Goal: Information Seeking & Learning: Find specific fact

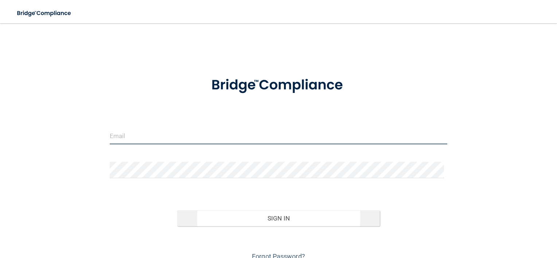
type input "[EMAIL_ADDRESS][DOMAIN_NAME]"
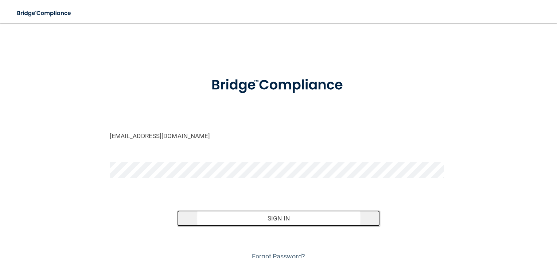
click at [256, 225] on button "Sign In" at bounding box center [278, 218] width 203 height 16
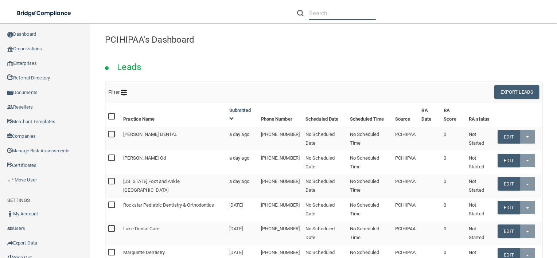
click at [341, 13] on input "text" at bounding box center [342, 13] width 67 height 13
paste input "[PERSON_NAME]"
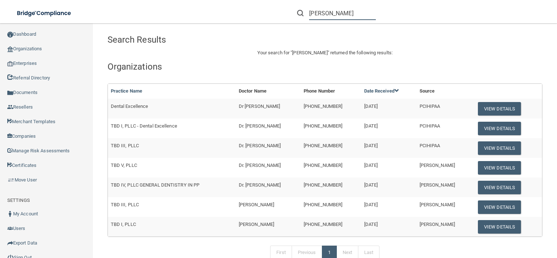
drag, startPoint x: 359, startPoint y: 10, endPoint x: 308, endPoint y: 15, distance: 51.0
click at [308, 15] on div "[PERSON_NAME]" at bounding box center [336, 13] width 79 height 13
paste input "BD I, PLLC GENERAL DENTISTRY IN PP"
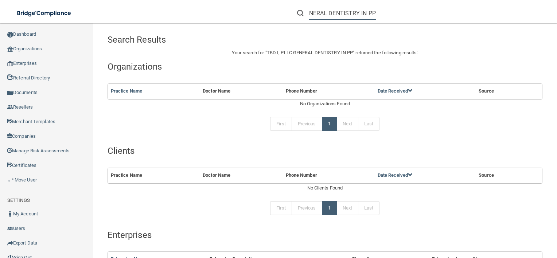
click at [328, 15] on input "TBD I, PLLC GENERAL DENTISTRY IN PP" at bounding box center [342, 13] width 67 height 13
type input "PLLC GENERAL DENTISTRY IN PP"
click at [327, 12] on input "PLLC GENERAL DENTISTRY IN PP" at bounding box center [342, 13] width 67 height 13
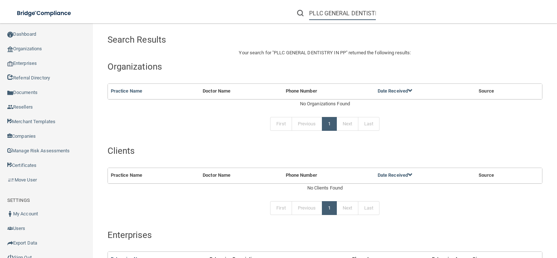
drag, startPoint x: 327, startPoint y: 12, endPoint x: 328, endPoint y: 17, distance: 5.2
click at [328, 17] on input "PLLC GENERAL DENTISTRY IN PP" at bounding box center [342, 13] width 67 height 13
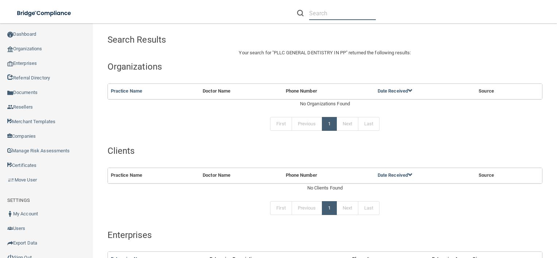
paste input "[EMAIL_ADDRESS][DOMAIN_NAME]"
click at [347, 11] on input "[EMAIL_ADDRESS][DOMAIN_NAME]" at bounding box center [342, 13] width 67 height 13
paste input "[PERSON_NAME]"
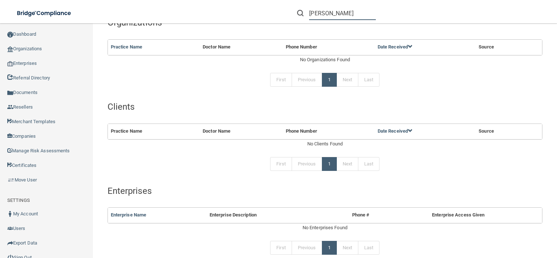
scroll to position [44, 0]
click at [328, 16] on input "[PERSON_NAME]" at bounding box center [342, 13] width 67 height 13
paste input "[EMAIL_ADDRESS][DOMAIN_NAME]"
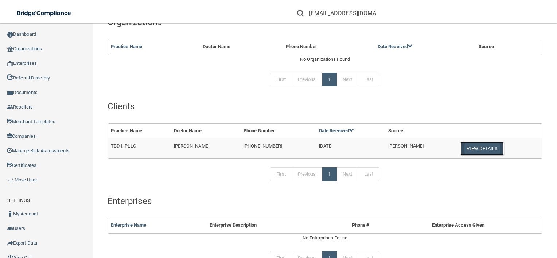
click at [474, 143] on button "View Details" at bounding box center [482, 148] width 43 height 13
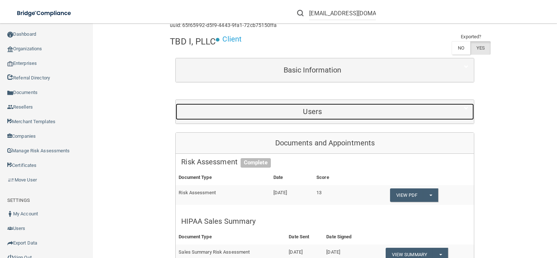
click at [339, 118] on div "Users" at bounding box center [313, 112] width 274 height 16
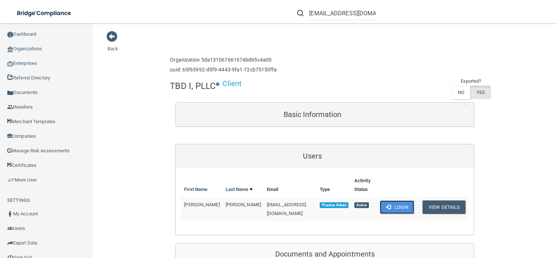
click at [392, 201] on button "Login" at bounding box center [397, 207] width 35 height 13
drag, startPoint x: 168, startPoint y: 82, endPoint x: 182, endPoint y: 80, distance: 13.9
click at [182, 81] on h4 "TBD I, PLLC" at bounding box center [193, 85] width 46 height 9
copy h4 "TBD"
click at [360, 17] on input "[EMAIL_ADDRESS][DOMAIN_NAME]" at bounding box center [342, 13] width 67 height 13
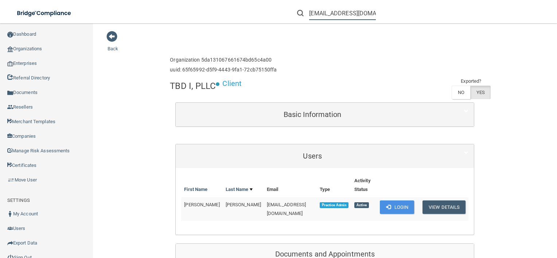
click at [360, 17] on input "[EMAIL_ADDRESS][DOMAIN_NAME]" at bounding box center [342, 13] width 67 height 13
paste input "TBD"
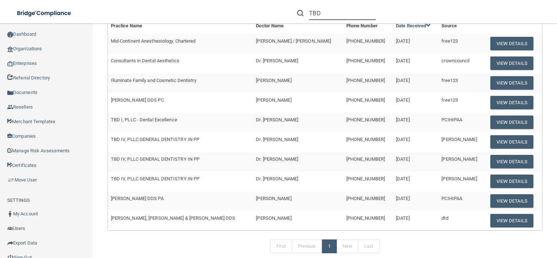
scroll to position [337, 0]
click at [511, 120] on button "View Details" at bounding box center [512, 122] width 43 height 13
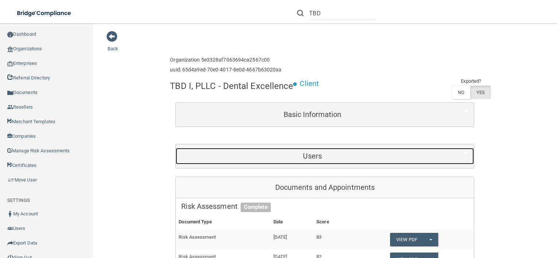
click at [320, 155] on h5 "Users" at bounding box center [312, 156] width 263 height 8
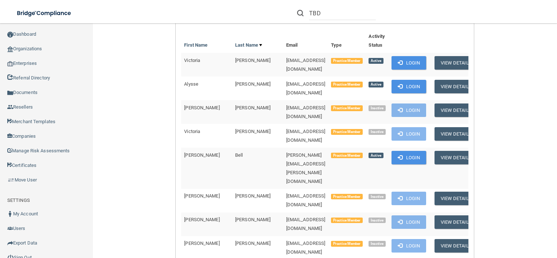
scroll to position [53, 0]
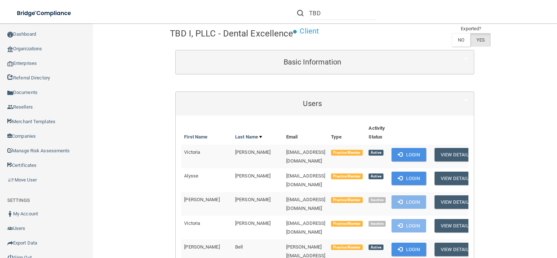
click at [347, 5] on li "TBD" at bounding box center [337, 13] width 90 height 26
click at [344, 9] on input "TBD" at bounding box center [342, 13] width 67 height 13
drag, startPoint x: 344, startPoint y: 9, endPoint x: 317, endPoint y: 8, distance: 27.7
click at [317, 8] on input "TBD" at bounding box center [342, 13] width 67 height 13
paste input "[PERSON_NAME][EMAIL_ADDRESS][DOMAIN_NAME]"
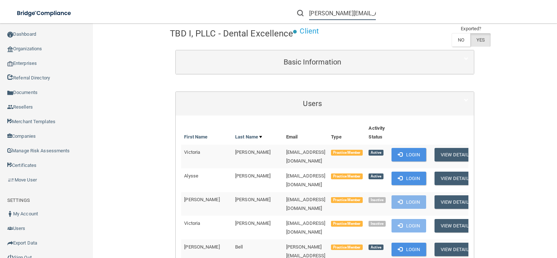
scroll to position [0, 7]
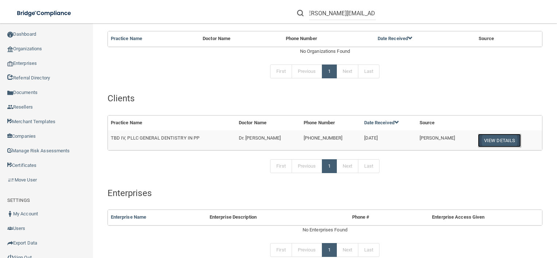
click at [490, 140] on button "View Details" at bounding box center [499, 140] width 43 height 13
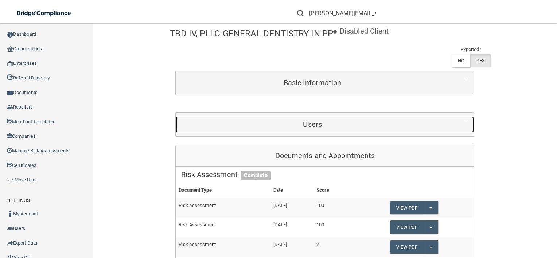
click at [406, 127] on h5 "Users" at bounding box center [312, 124] width 263 height 8
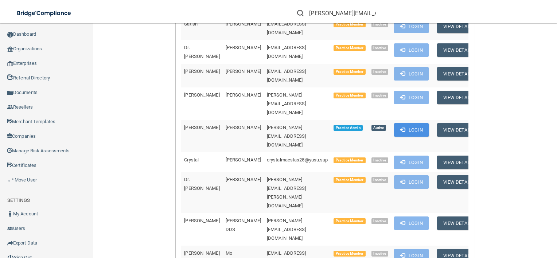
scroll to position [637, 0]
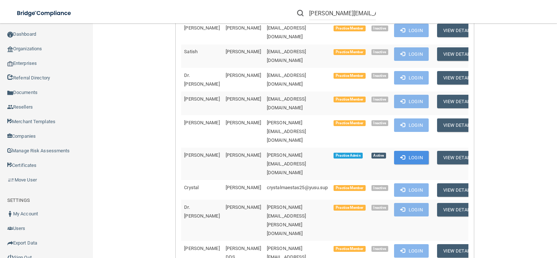
scroll to position [665, 0]
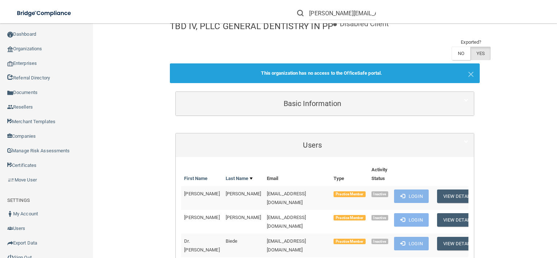
scroll to position [0, 0]
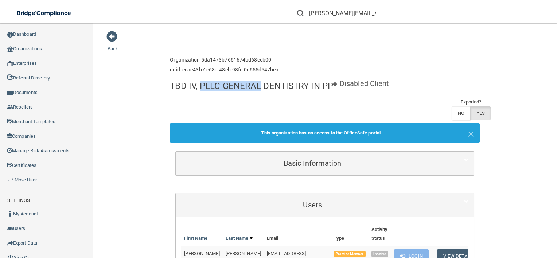
drag, startPoint x: 198, startPoint y: 82, endPoint x: 256, endPoint y: 81, distance: 58.4
click at [256, 81] on h4 "TBD IV, PLLC GENERAL DENTISTRY IN PP" at bounding box center [251, 85] width 163 height 9
copy h4 "PLLC GENERAL"
click at [362, 18] on input "[PERSON_NAME][EMAIL_ADDRESS][DOMAIN_NAME]" at bounding box center [342, 13] width 67 height 13
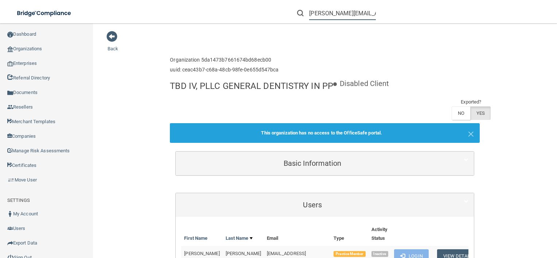
click at [362, 18] on input "[PERSON_NAME][EMAIL_ADDRESS][DOMAIN_NAME]" at bounding box center [342, 13] width 67 height 13
paste input "PLLC GENERAL"
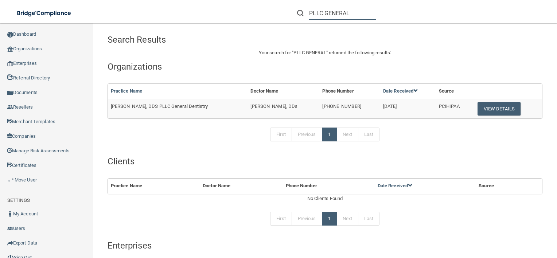
click at [355, 15] on input "PLLC GENERAL" at bounding box center [342, 13] width 67 height 13
type input "P"
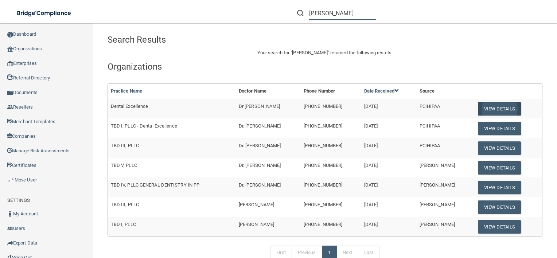
type input "[PERSON_NAME]"
click at [478, 105] on button "View Details" at bounding box center [499, 108] width 43 height 13
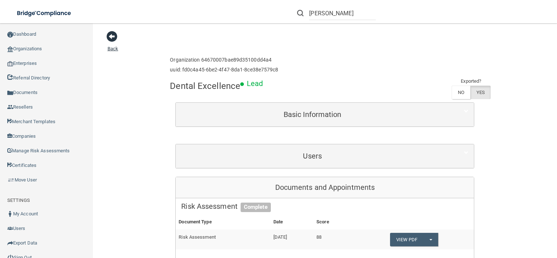
click at [111, 32] on span at bounding box center [112, 36] width 11 height 11
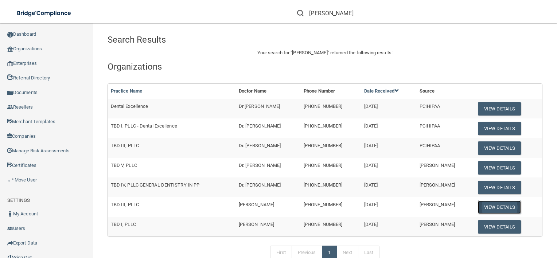
click at [490, 203] on button "View Details" at bounding box center [499, 207] width 43 height 13
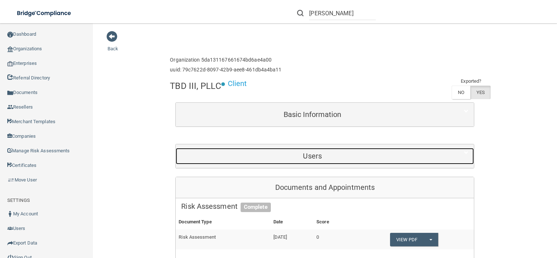
click at [456, 157] on div "Users" at bounding box center [325, 156] width 298 height 16
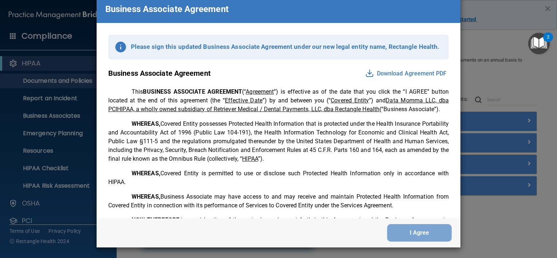
scroll to position [1487, 0]
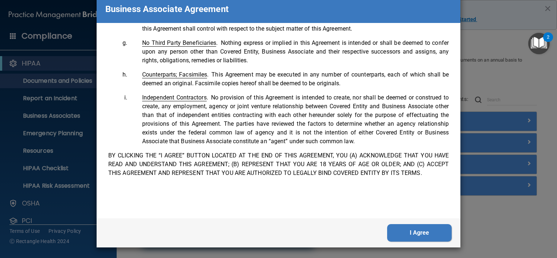
click at [446, 239] on button "I Agree" at bounding box center [419, 233] width 65 height 18
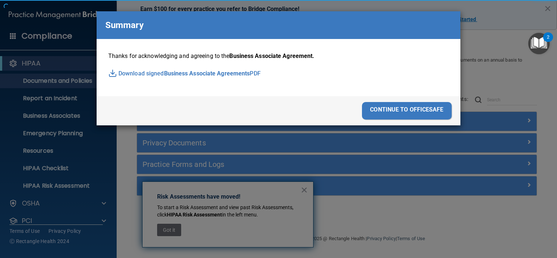
scroll to position [0, 0]
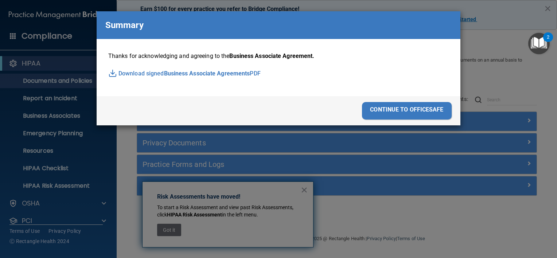
click at [436, 118] on div "continue to officesafe" at bounding box center [407, 111] width 90 height 18
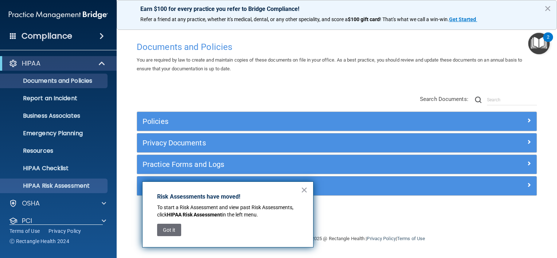
scroll to position [44, 0]
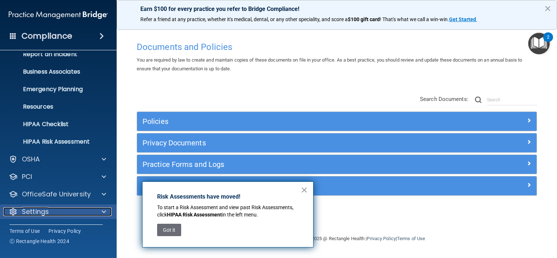
click at [64, 208] on div "Settings" at bounding box center [48, 212] width 90 height 9
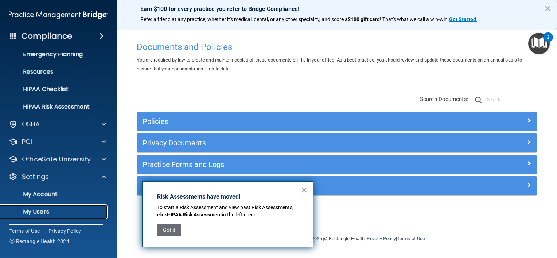
click at [69, 208] on p "My Users" at bounding box center [55, 211] width 100 height 7
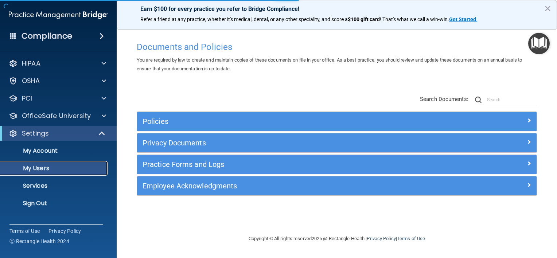
select select "20"
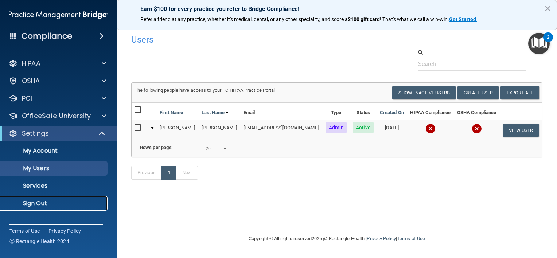
click at [85, 207] on link "Sign Out" at bounding box center [50, 203] width 115 height 15
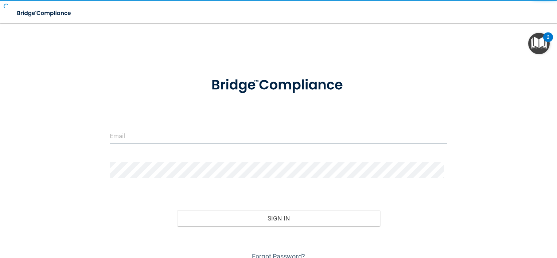
type input "[EMAIL_ADDRESS][DOMAIN_NAME]"
